Goal: Information Seeking & Learning: Learn about a topic

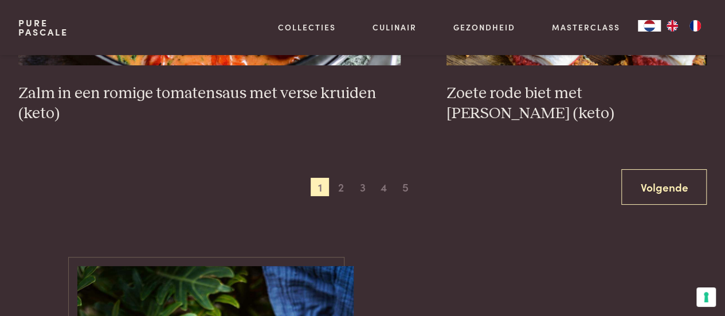
scroll to position [2178, 0]
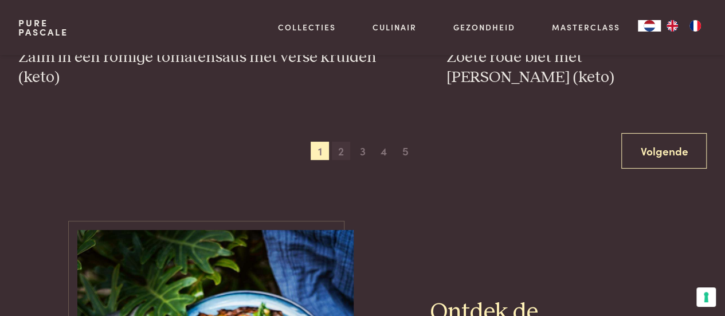
click at [342, 154] on span "2" at bounding box center [341, 151] width 18 height 18
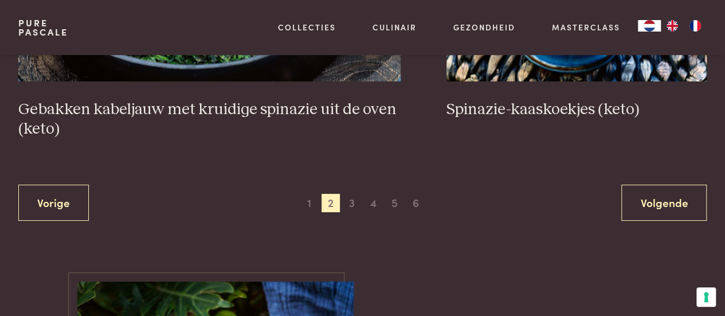
scroll to position [2154, 0]
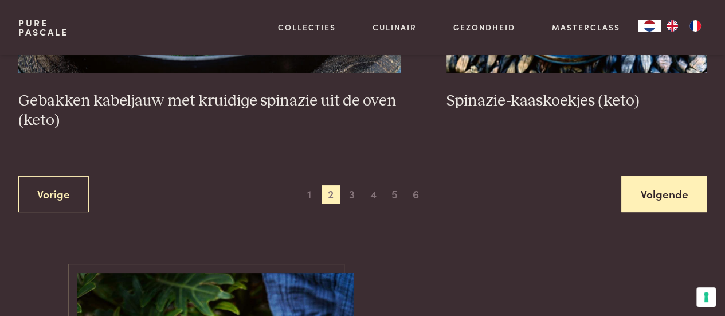
click at [664, 193] on link "Volgende" at bounding box center [663, 194] width 85 height 36
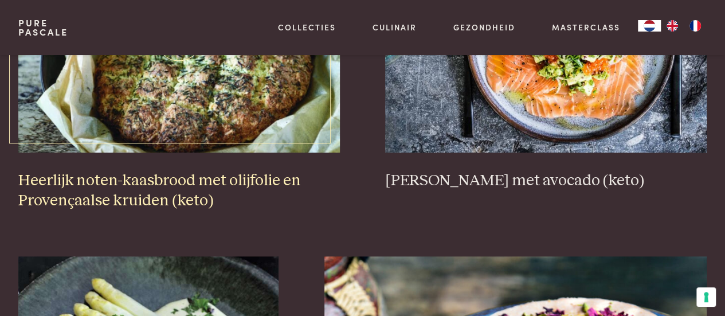
scroll to position [435, 0]
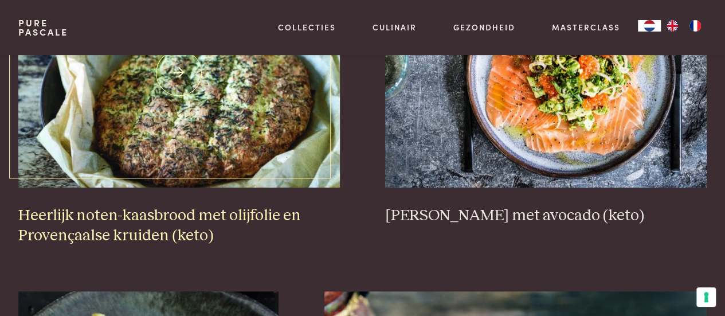
click at [249, 114] on img at bounding box center [178, 72] width 321 height 229
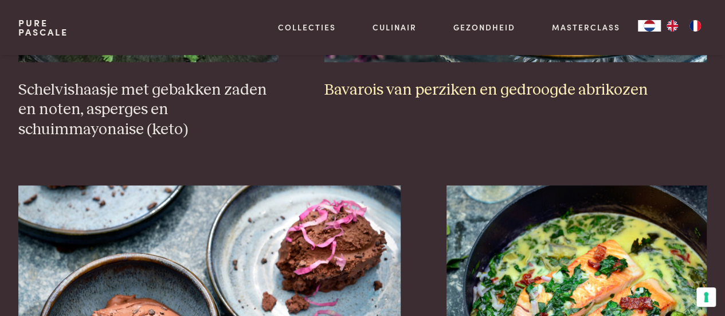
scroll to position [1065, 0]
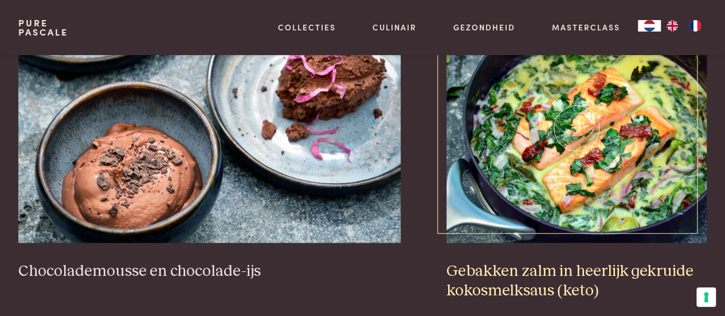
click at [536, 153] on img at bounding box center [576, 127] width 260 height 229
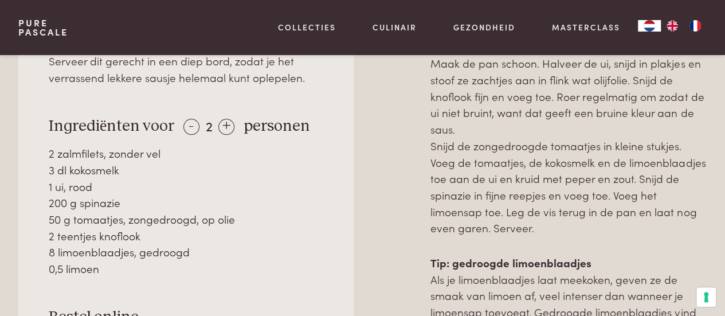
scroll to position [573, 0]
